Goal: Task Accomplishment & Management: Use online tool/utility

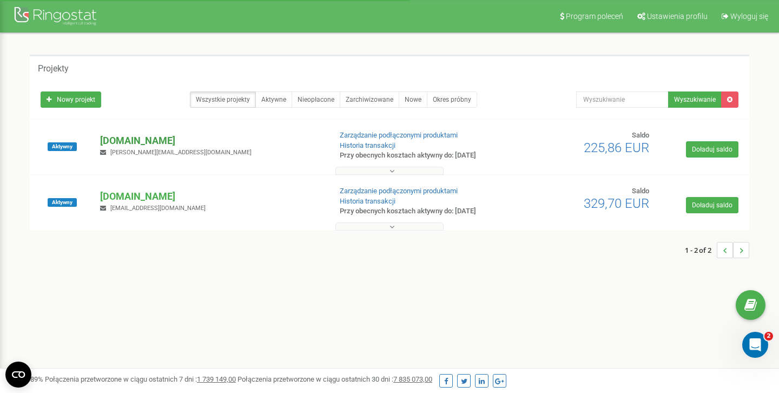
click at [147, 142] on p "[DOMAIN_NAME]" at bounding box center [211, 141] width 222 height 14
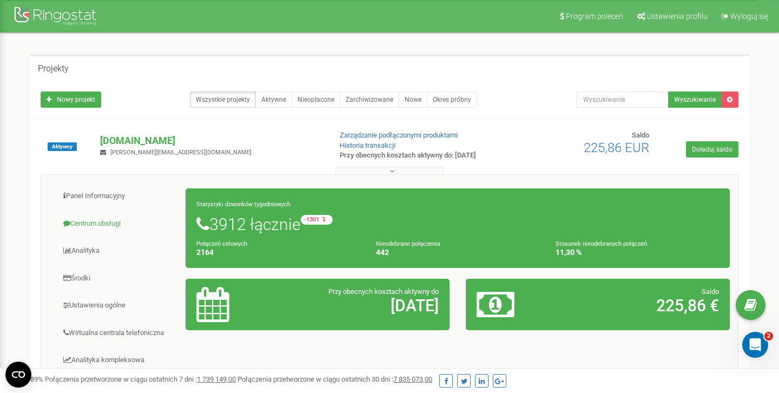
click at [102, 220] on link "Centrum obsługi" at bounding box center [117, 223] width 137 height 27
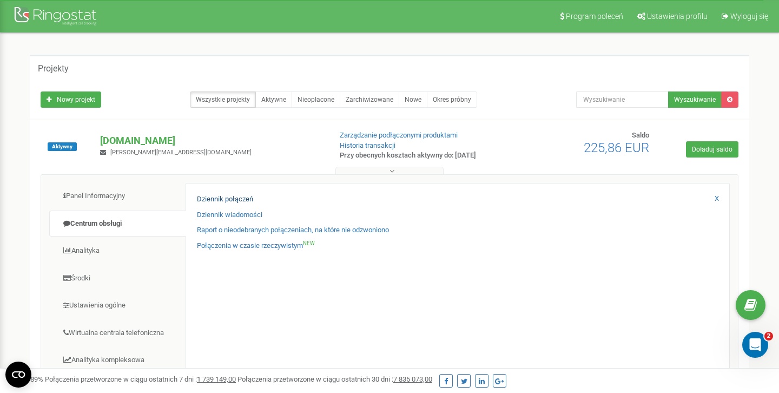
click at [232, 199] on link "Dziennik połączeń" at bounding box center [225, 199] width 56 height 10
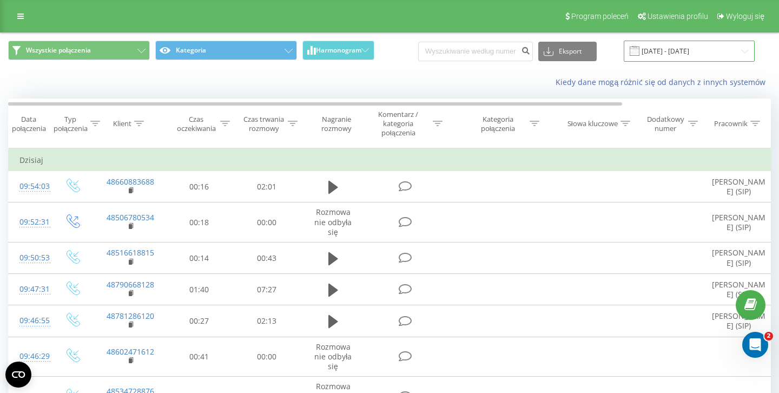
click at [705, 49] on input "19.08.2025 - 19.09.2025" at bounding box center [689, 51] width 131 height 21
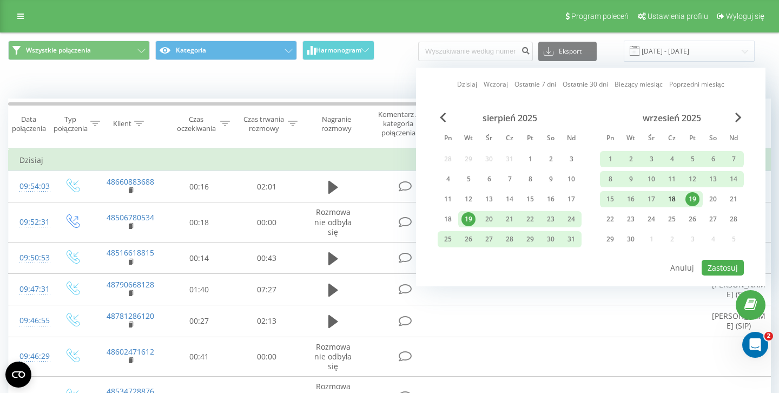
click at [673, 197] on div "18" at bounding box center [672, 199] width 14 height 14
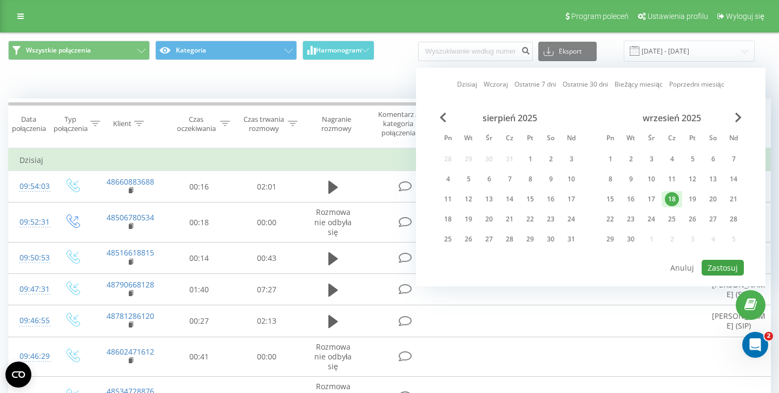
click at [722, 267] on button "Zastosuj" at bounding box center [723, 268] width 42 height 16
type input "18.09.2025 - 18.09.2025"
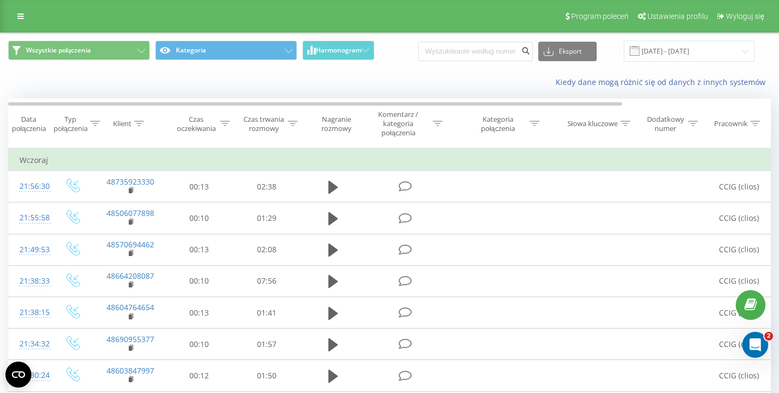
click at [97, 122] on div "Klient" at bounding box center [130, 123] width 70 height 9
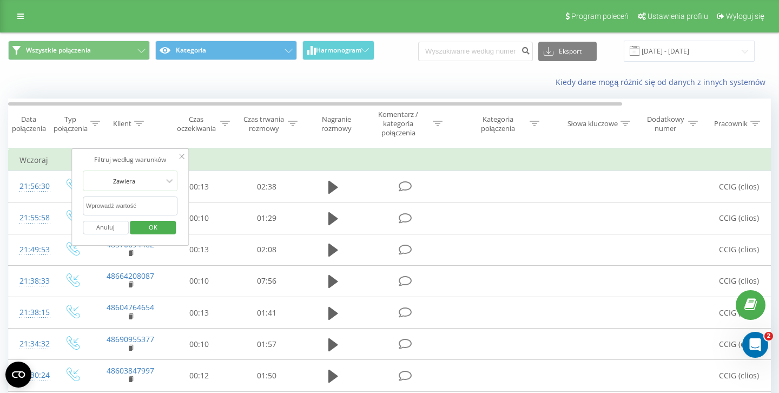
click at [86, 116] on div "Typ połączenia" at bounding box center [71, 124] width 34 height 18
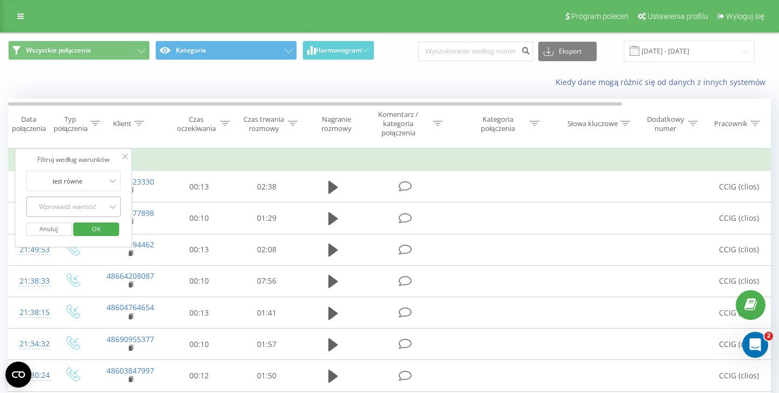
click at [75, 202] on div "Wprowadź wartość" at bounding box center [67, 206] width 77 height 9
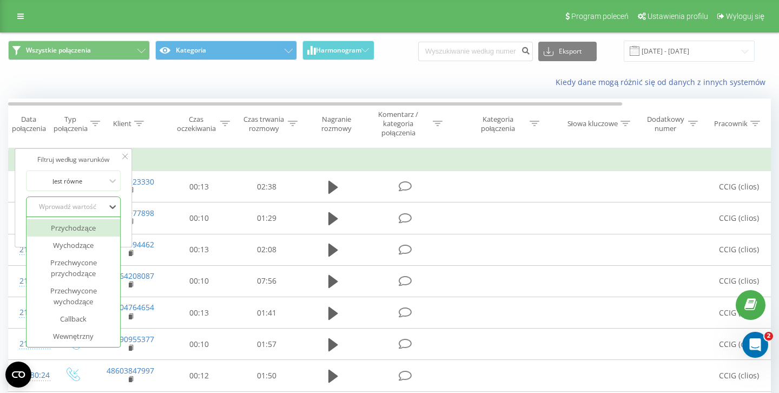
click at [72, 228] on div "Przychodzące" at bounding box center [74, 227] width 94 height 17
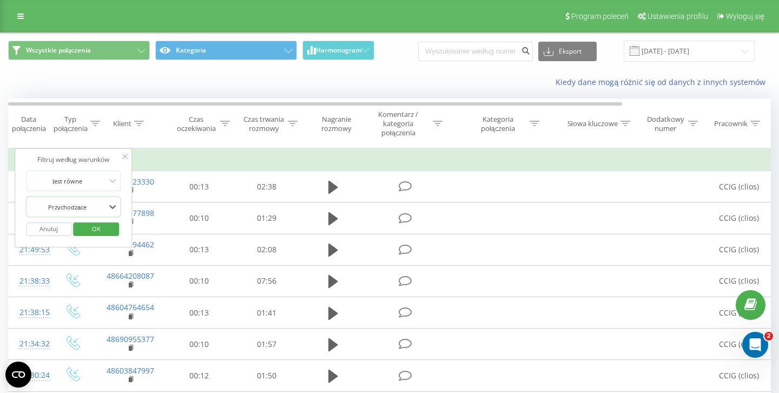
click at [99, 227] on span "OK" at bounding box center [96, 228] width 30 height 17
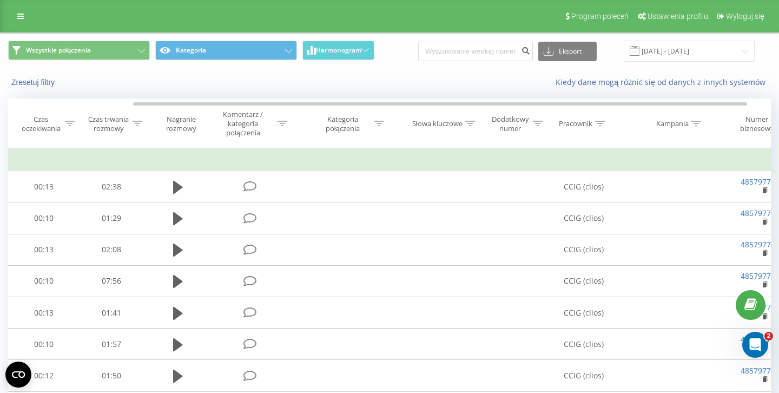
click at [598, 126] on icon at bounding box center [600, 123] width 10 height 5
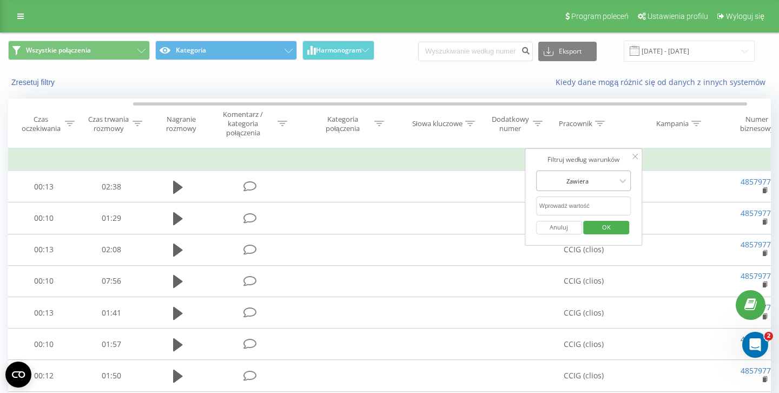
click at [590, 181] on div at bounding box center [577, 181] width 77 height 10
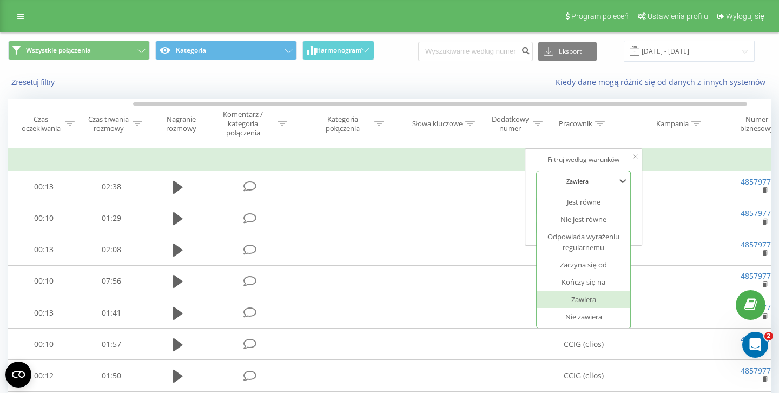
click at [591, 181] on div at bounding box center [577, 181] width 77 height 10
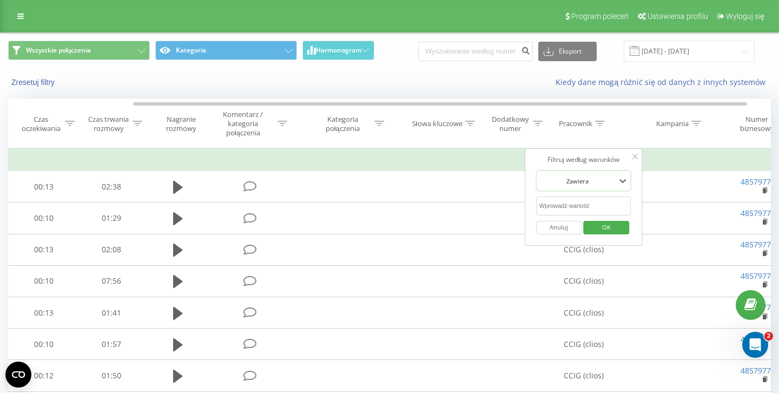
click at [582, 202] on input "text" at bounding box center [583, 205] width 95 height 19
type input "CCIG"
click at [611, 228] on span "OK" at bounding box center [606, 227] width 30 height 17
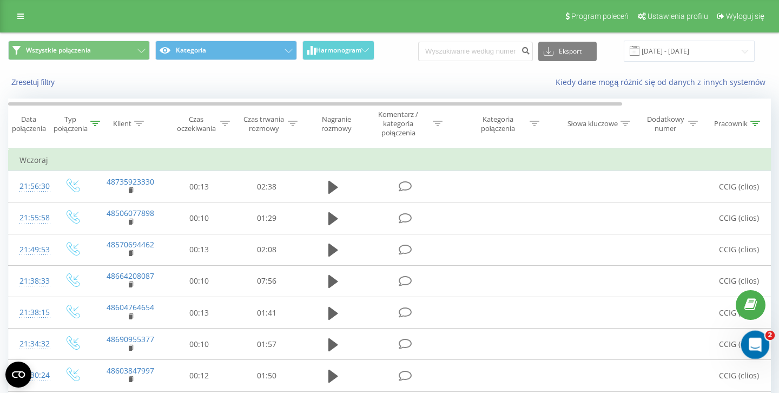
click at [752, 346] on icon "Otwórz komunikator Intercom" at bounding box center [754, 343] width 18 height 18
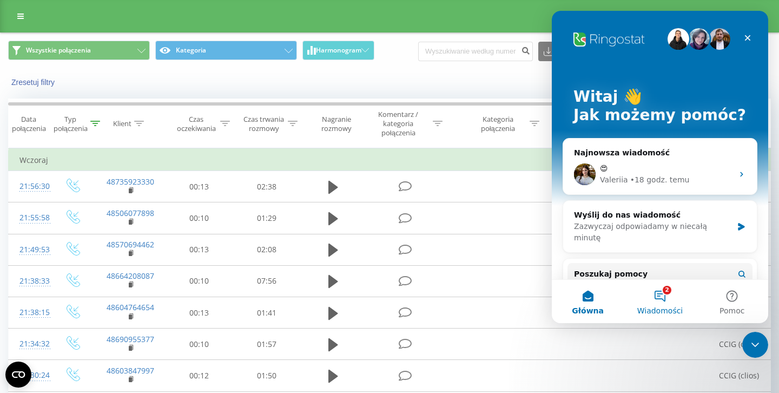
click at [660, 292] on button "2 Wiadomości" at bounding box center [660, 301] width 72 height 43
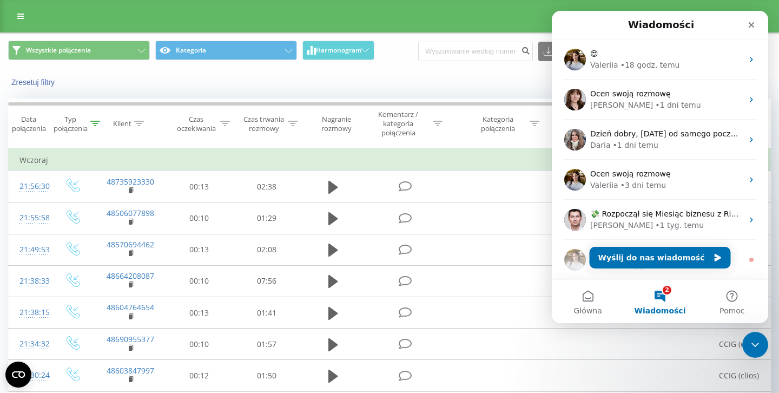
click at [521, 18] on div "Program poleceń Ustawienia profilu Wyloguj się" at bounding box center [389, 16] width 779 height 32
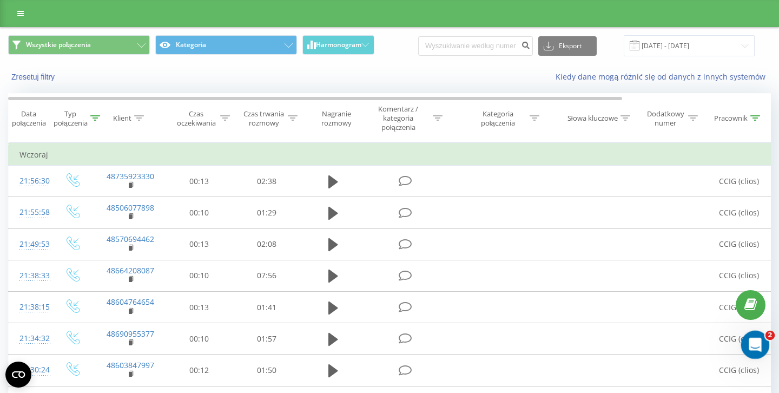
click at [751, 356] on html at bounding box center [754, 343] width 26 height 26
click at [753, 347] on icon "Otwórz komunikator Intercom" at bounding box center [754, 343] width 18 height 18
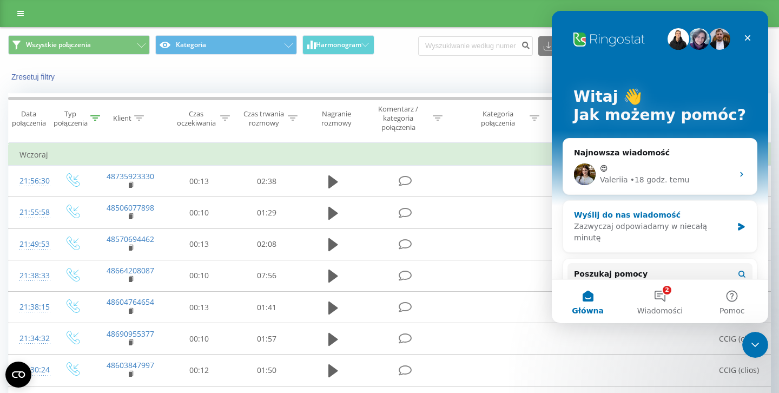
click at [644, 217] on div "Wyślij do nas wiadomość" at bounding box center [653, 214] width 159 height 11
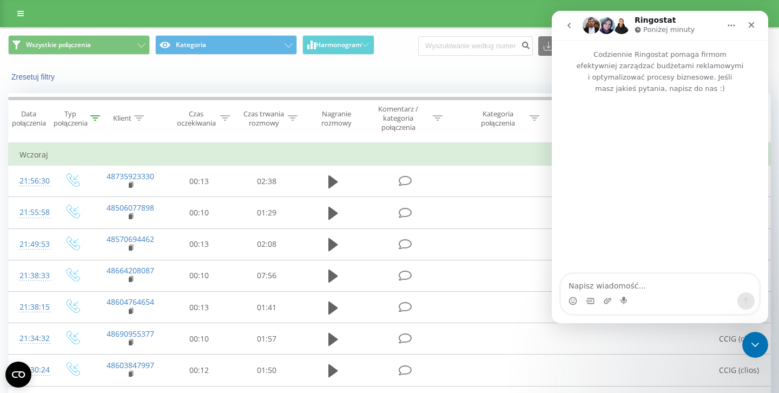
click at [570, 28] on icon "go back" at bounding box center [569, 25] width 9 height 9
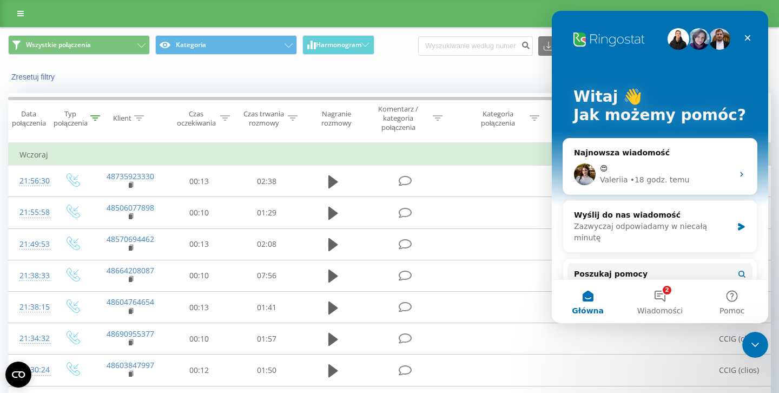
click at [508, 30] on div "Wszystkie połączenia Kategoria Harmonogram Eksport .csv .xls .xlsx 18.09.2025 -…" at bounding box center [390, 46] width 778 height 36
click at [749, 40] on icon "Zamknij" at bounding box center [748, 38] width 6 height 6
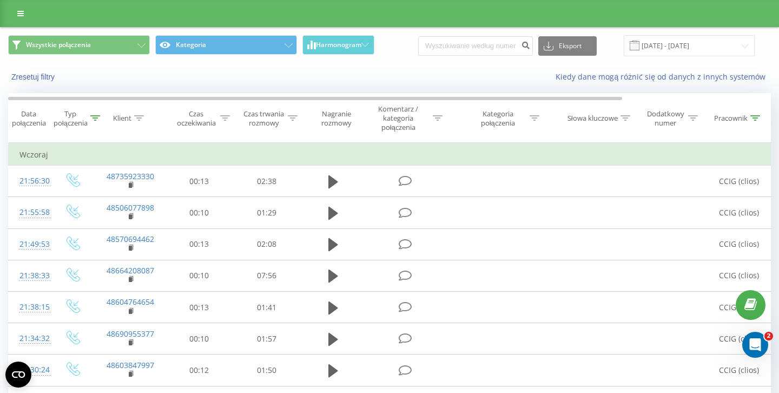
click at [553, 18] on div at bounding box center [389, 13] width 779 height 27
click at [23, 11] on icon at bounding box center [20, 14] width 6 height 8
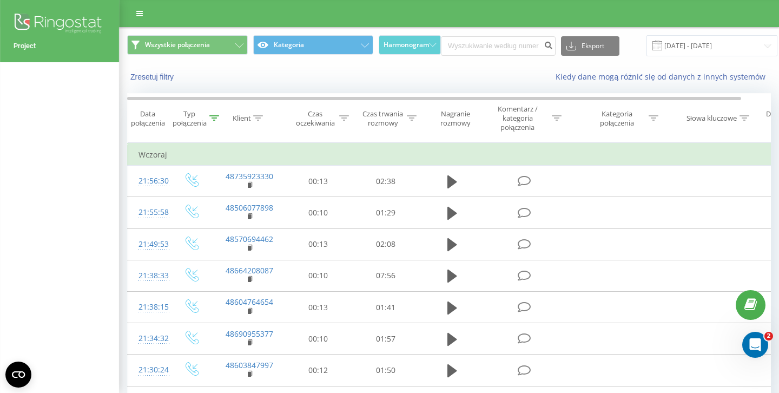
click at [35, 54] on div "Project" at bounding box center [59, 31] width 119 height 62
click at [36, 45] on link "[DOMAIN_NAME]" at bounding box center [60, 46] width 92 height 11
click at [71, 22] on img at bounding box center [60, 24] width 92 height 27
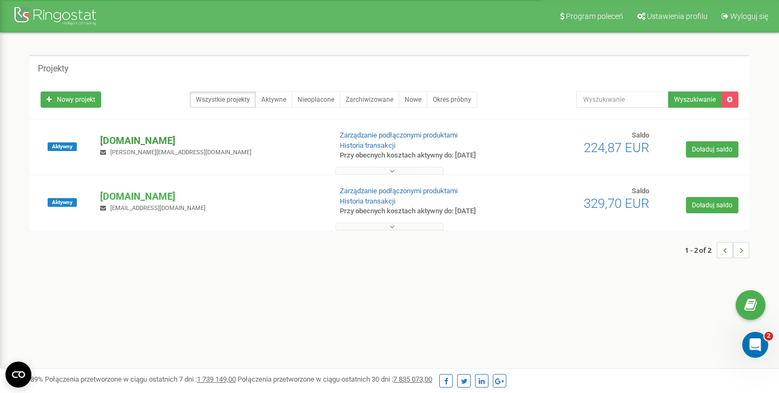
click at [128, 137] on p "[DOMAIN_NAME]" at bounding box center [211, 141] width 222 height 14
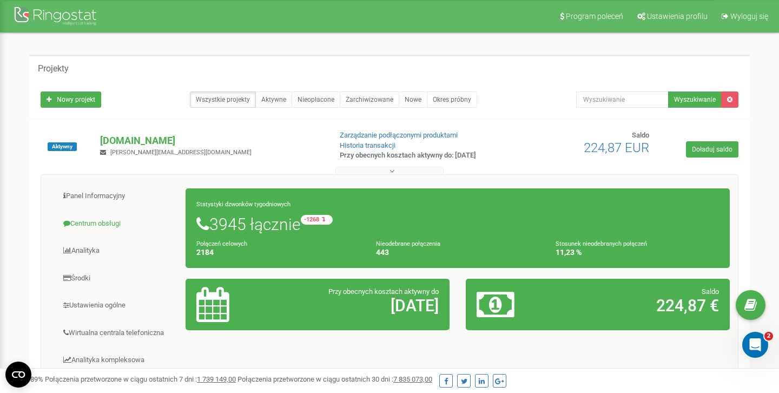
click at [121, 227] on link "Centrum obsługi" at bounding box center [117, 223] width 137 height 27
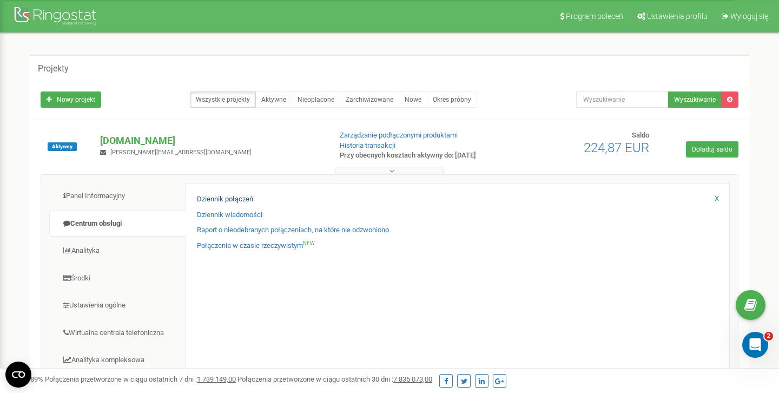
click at [233, 199] on link "Dziennik połączeń" at bounding box center [225, 199] width 56 height 10
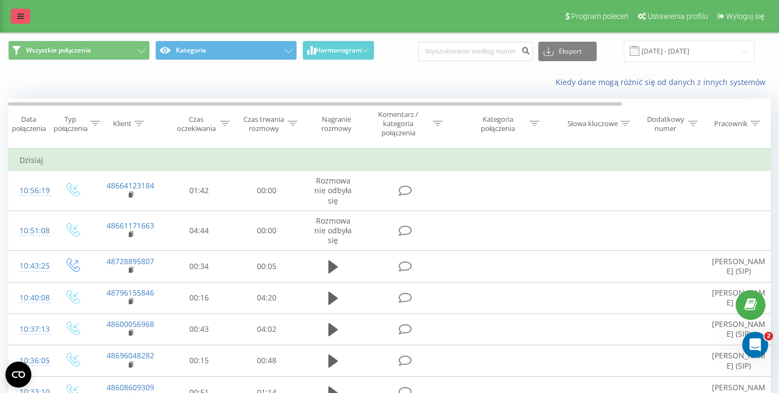
click at [19, 16] on icon at bounding box center [20, 16] width 6 height 8
